Goal: Navigation & Orientation: Find specific page/section

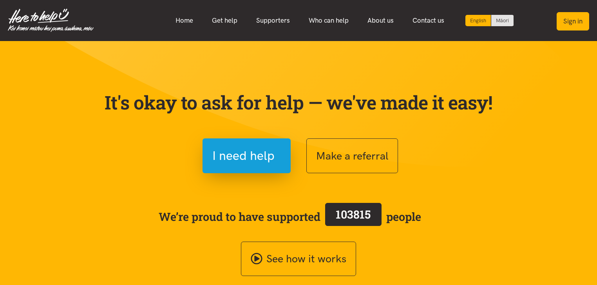
click at [575, 22] on button "Sign in" at bounding box center [572, 21] width 32 height 18
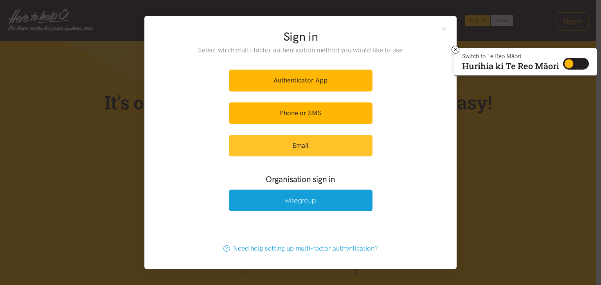
click at [315, 146] on link "Email" at bounding box center [301, 146] width 144 height 22
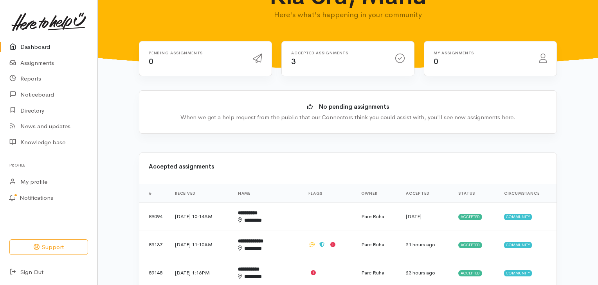
scroll to position [23, 0]
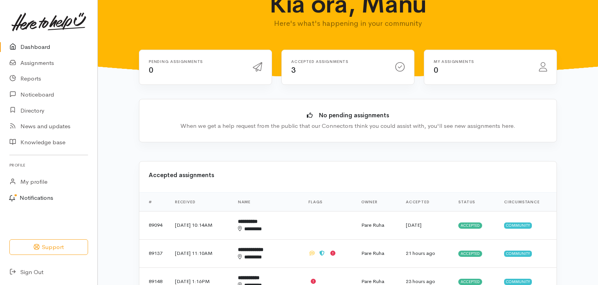
click at [41, 198] on link "Notifications" at bounding box center [48, 198] width 100 height 16
